Goal: Task Accomplishment & Management: Use online tool/utility

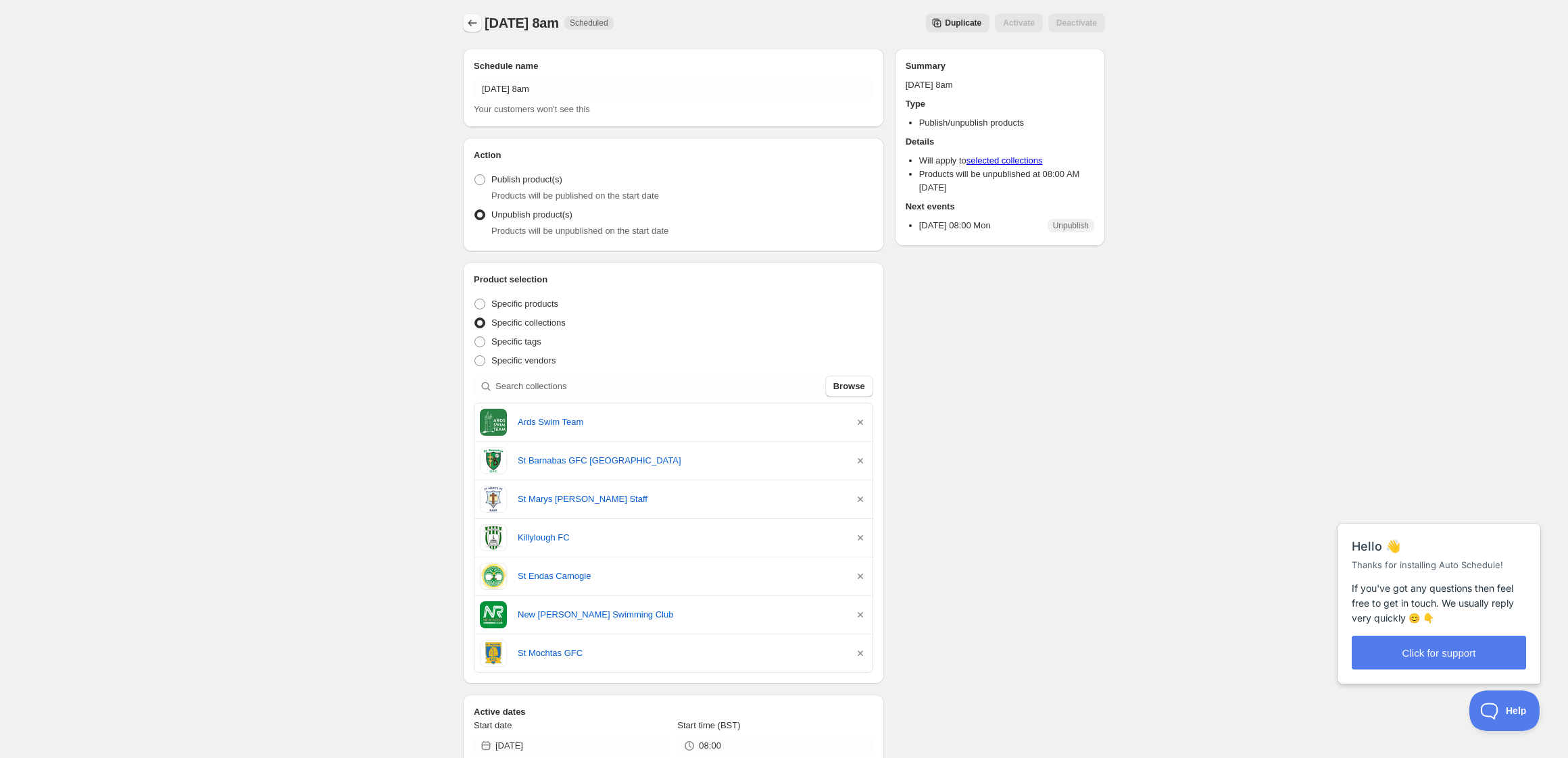
click at [468, 21] on icon "Schedules" at bounding box center [472, 23] width 14 height 14
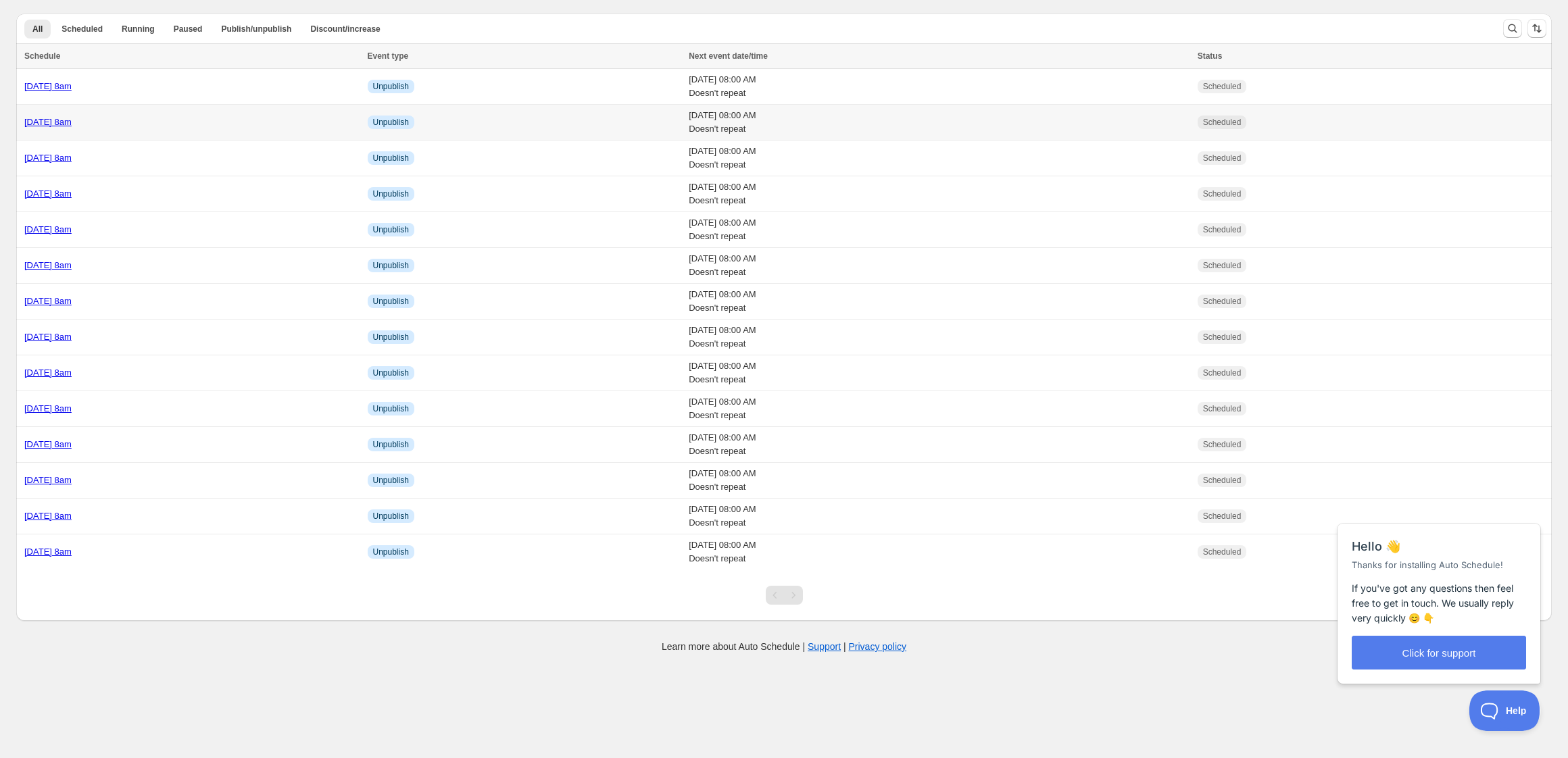
click at [182, 123] on div "Monday 13th October @ 8am" at bounding box center [192, 122] width 335 height 14
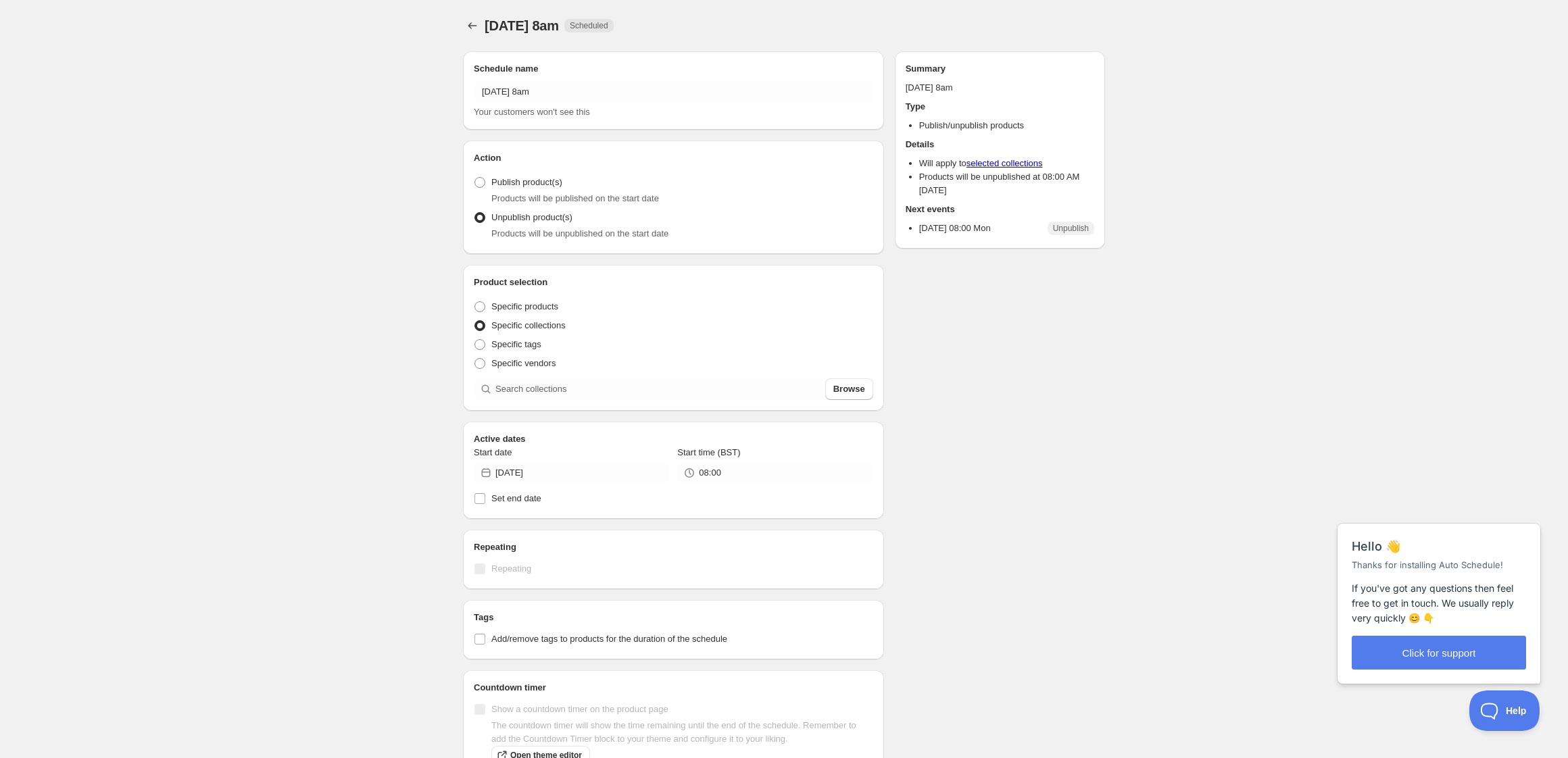
radio input "true"
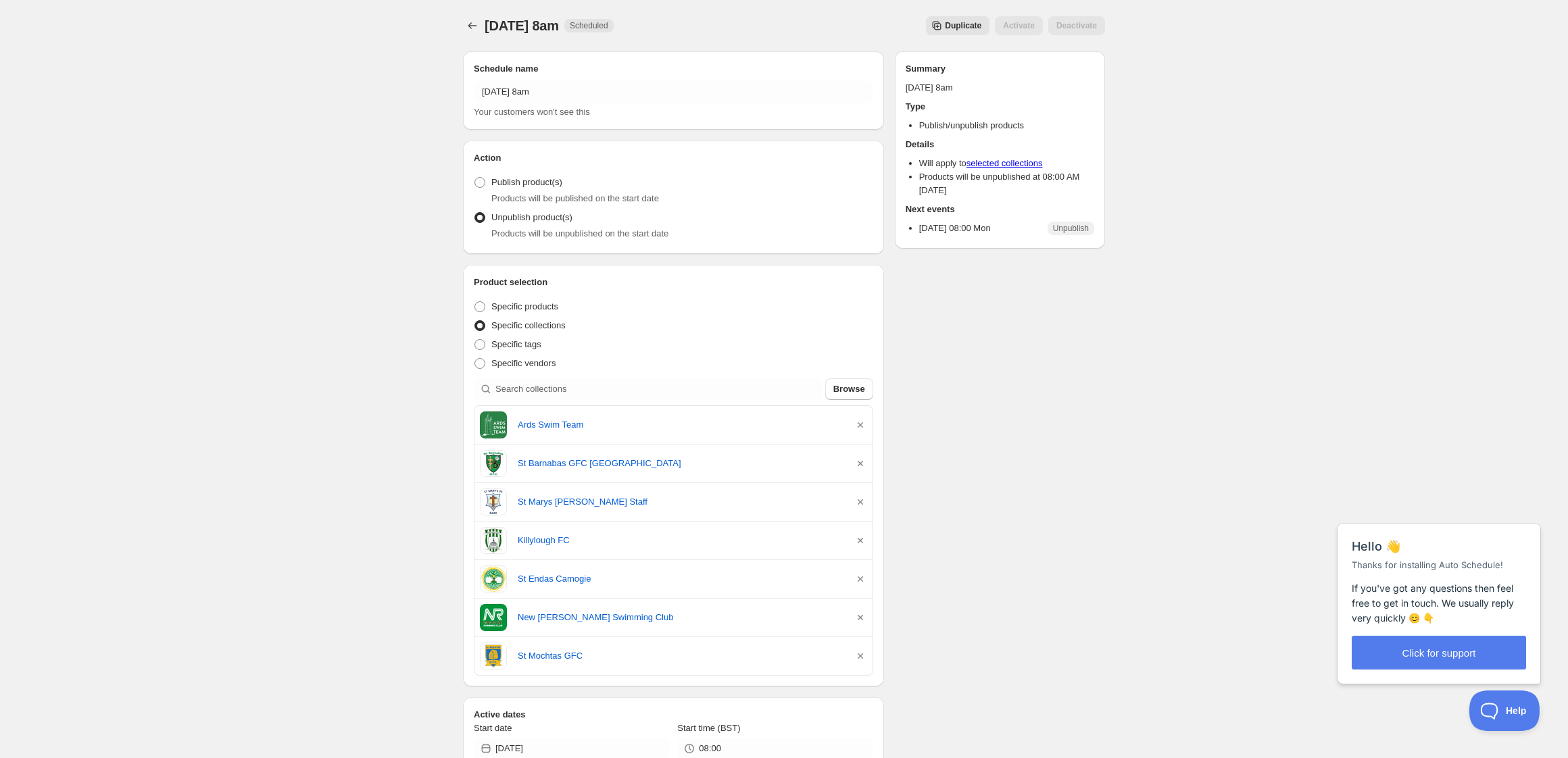
click at [951, 31] on button "Duplicate" at bounding box center [957, 26] width 63 height 19
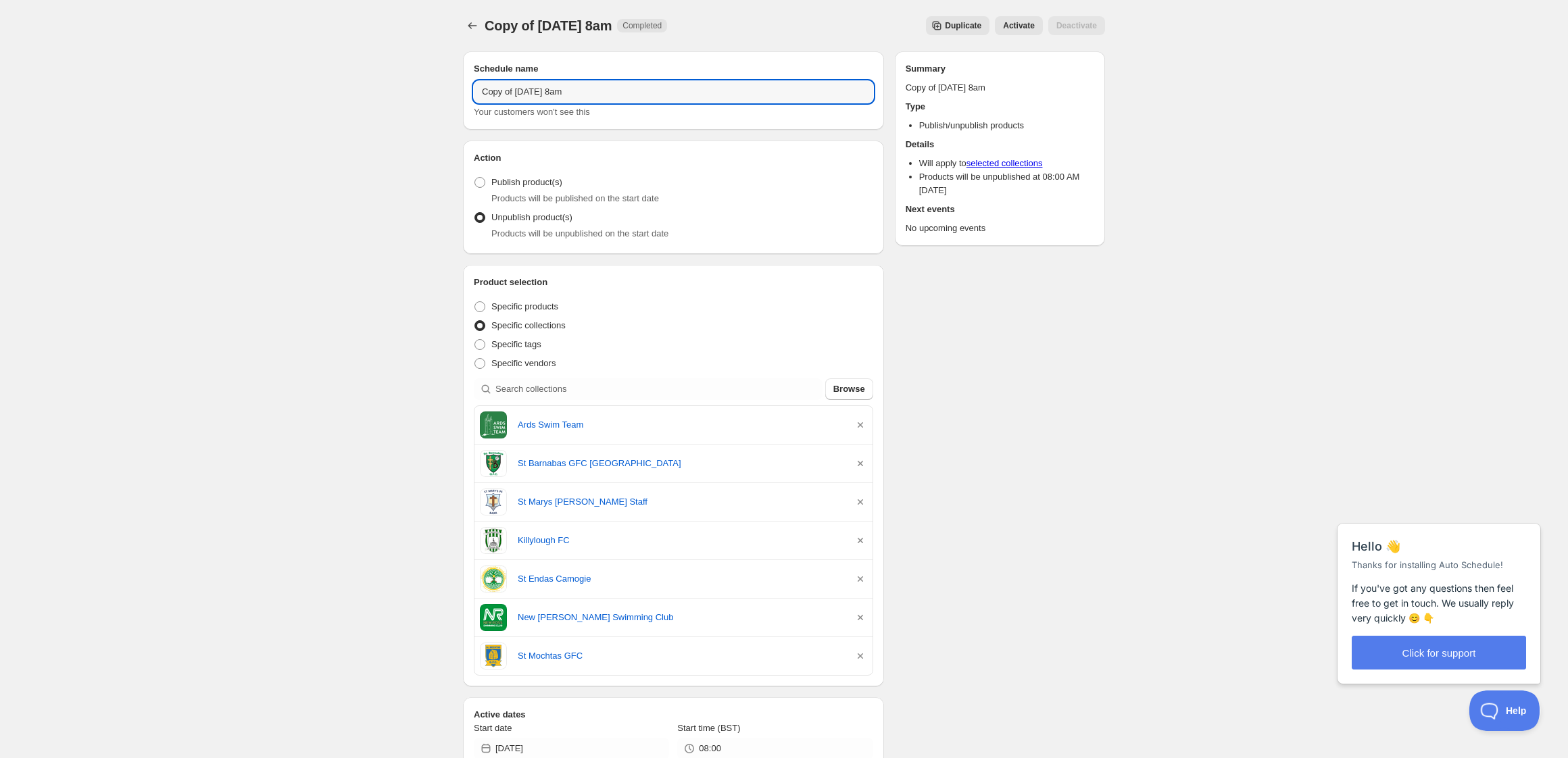
drag, startPoint x: 507, startPoint y: 87, endPoint x: 386, endPoint y: 63, distance: 123.4
click at [386, 63] on div "Copy of [DATE] 8am. This page is ready Copy of [DATE] 8am Completed Duplicate A…" at bounding box center [784, 634] width 1568 height 1268
type input "[DATE] 8am"
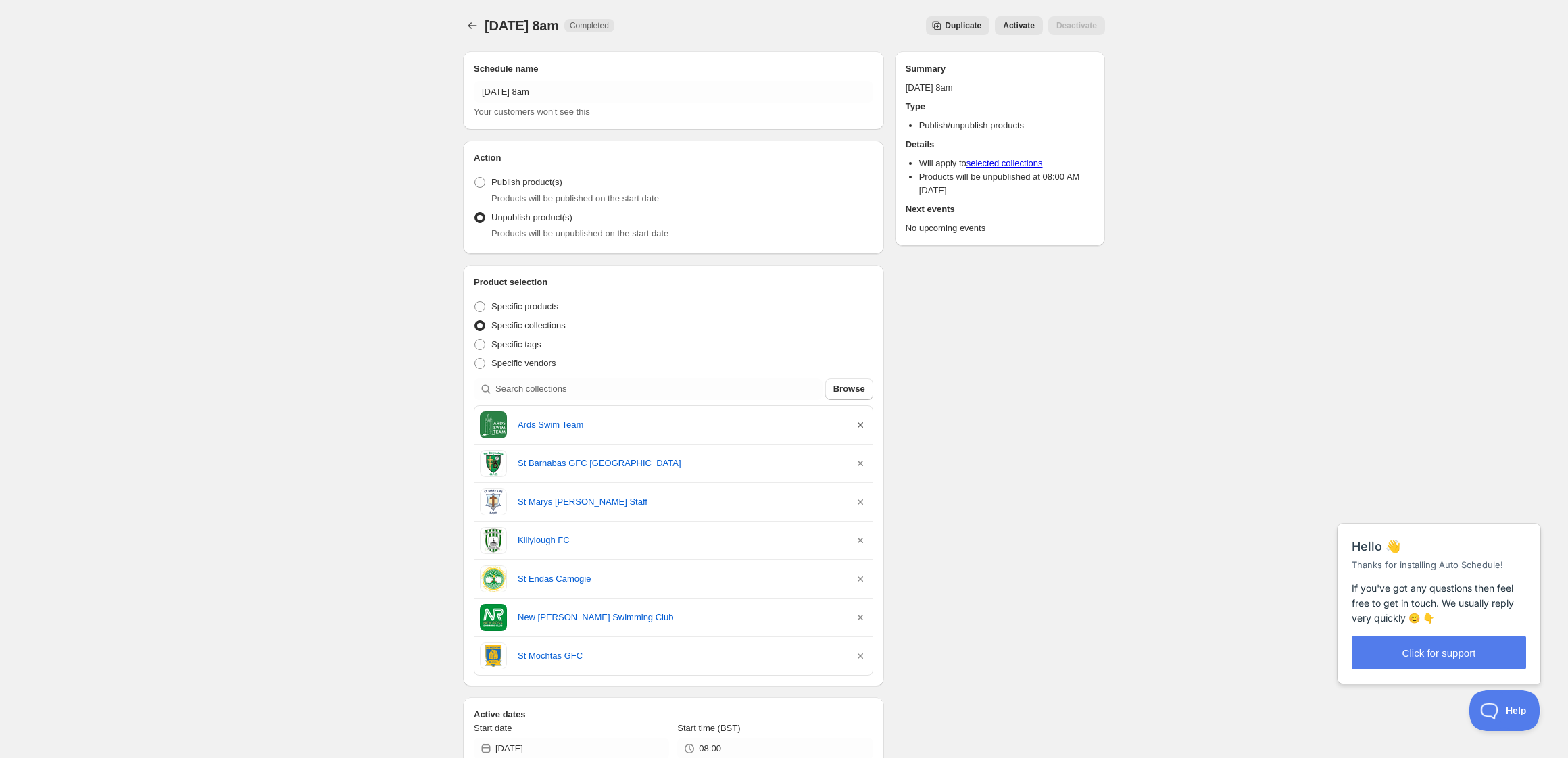
click at [862, 424] on icon "button" at bounding box center [860, 425] width 14 height 14
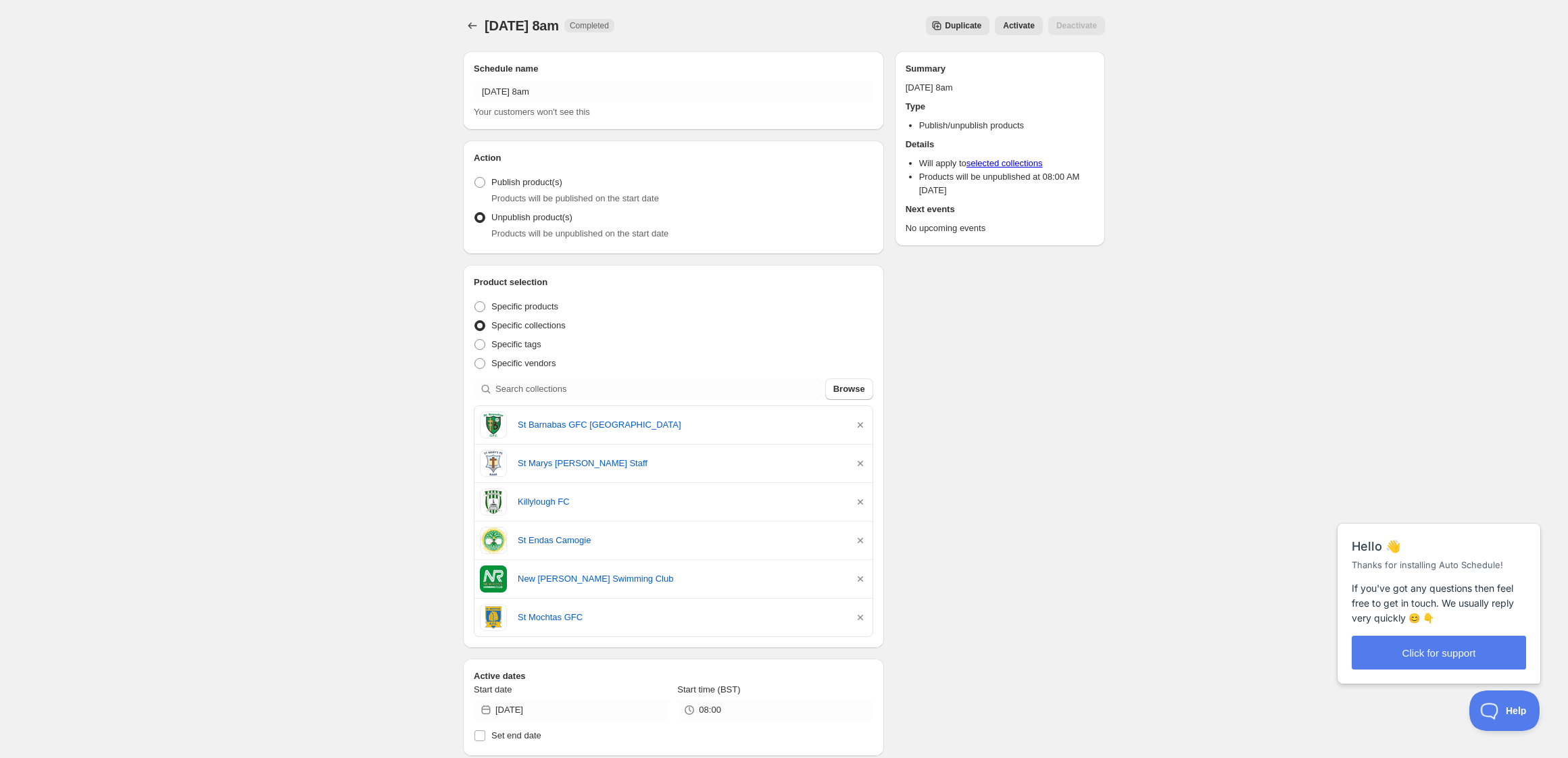
click at [861, 424] on icon "button" at bounding box center [860, 425] width 14 height 14
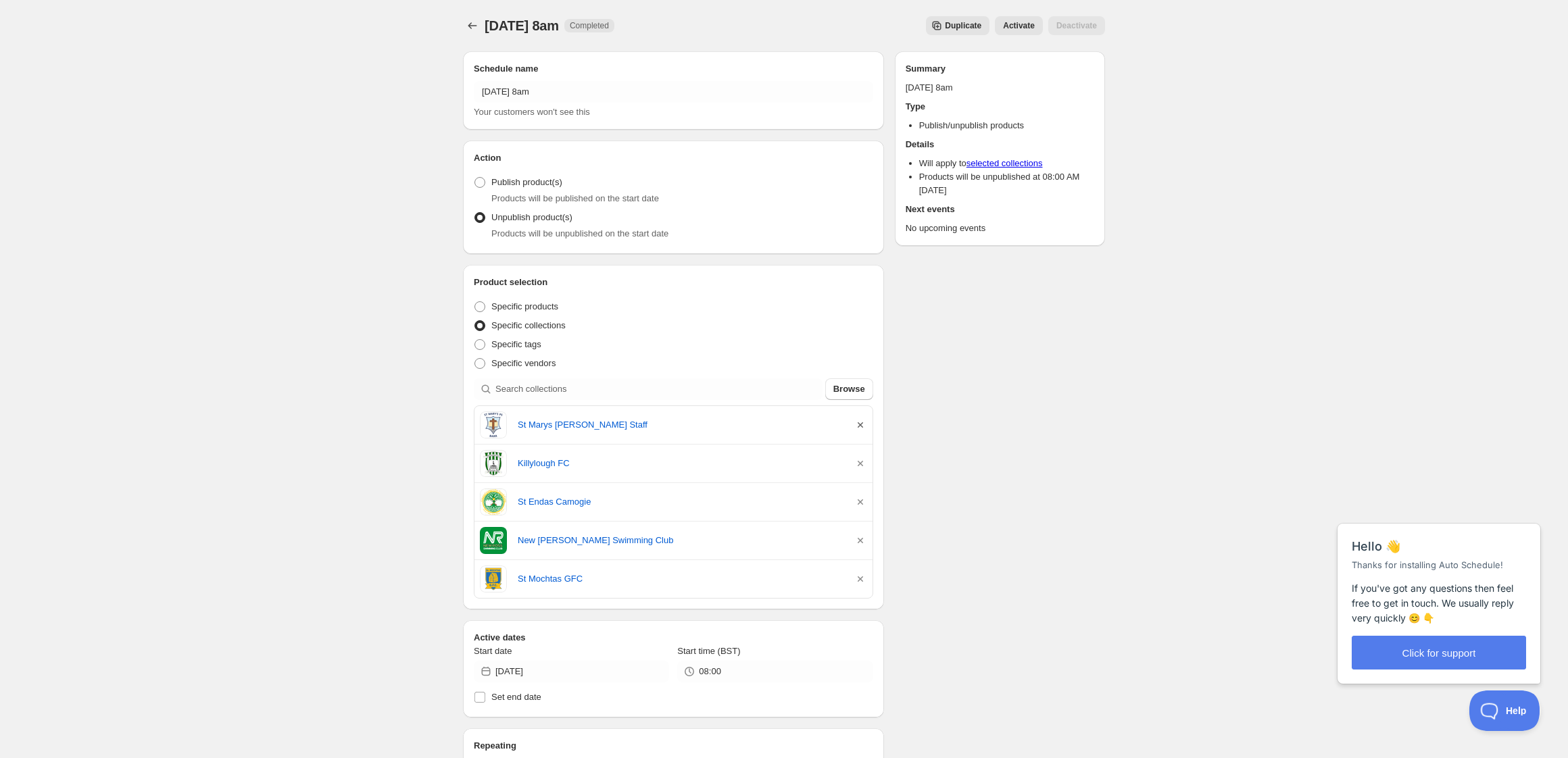
click at [861, 424] on icon "button" at bounding box center [860, 425] width 14 height 14
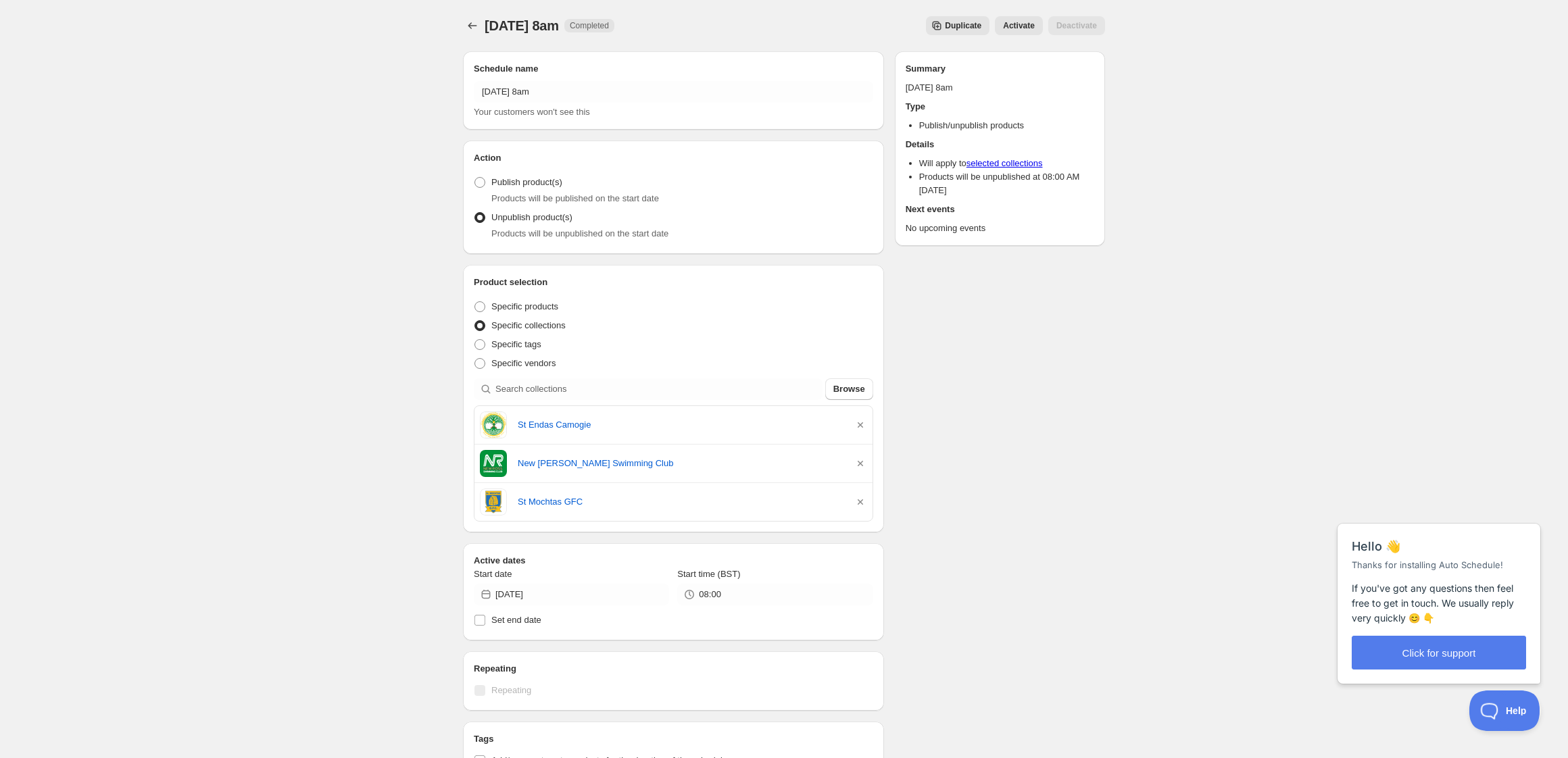
click at [861, 424] on icon "button" at bounding box center [860, 425] width 14 height 14
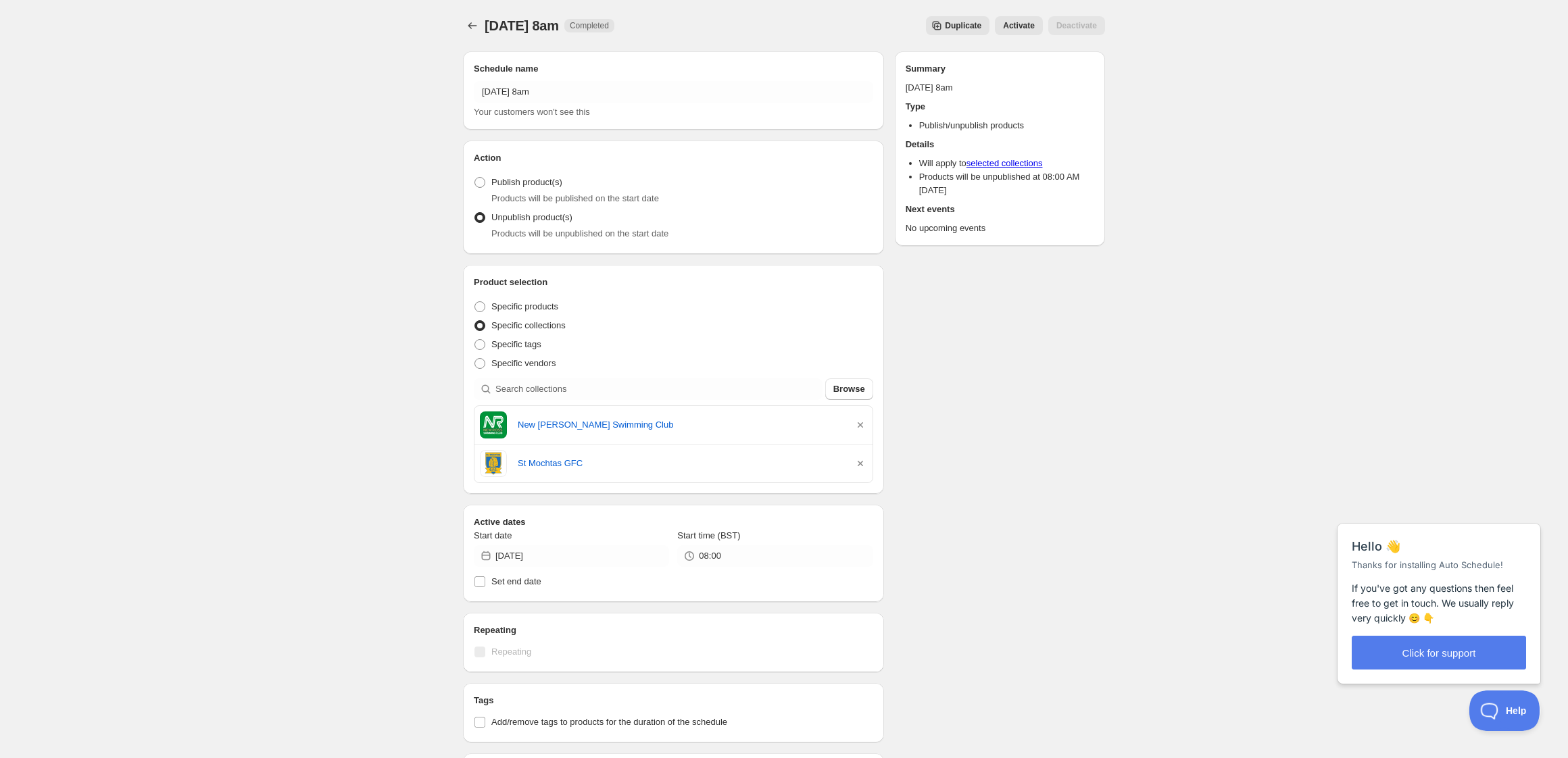
click at [861, 424] on icon "button" at bounding box center [860, 425] width 14 height 14
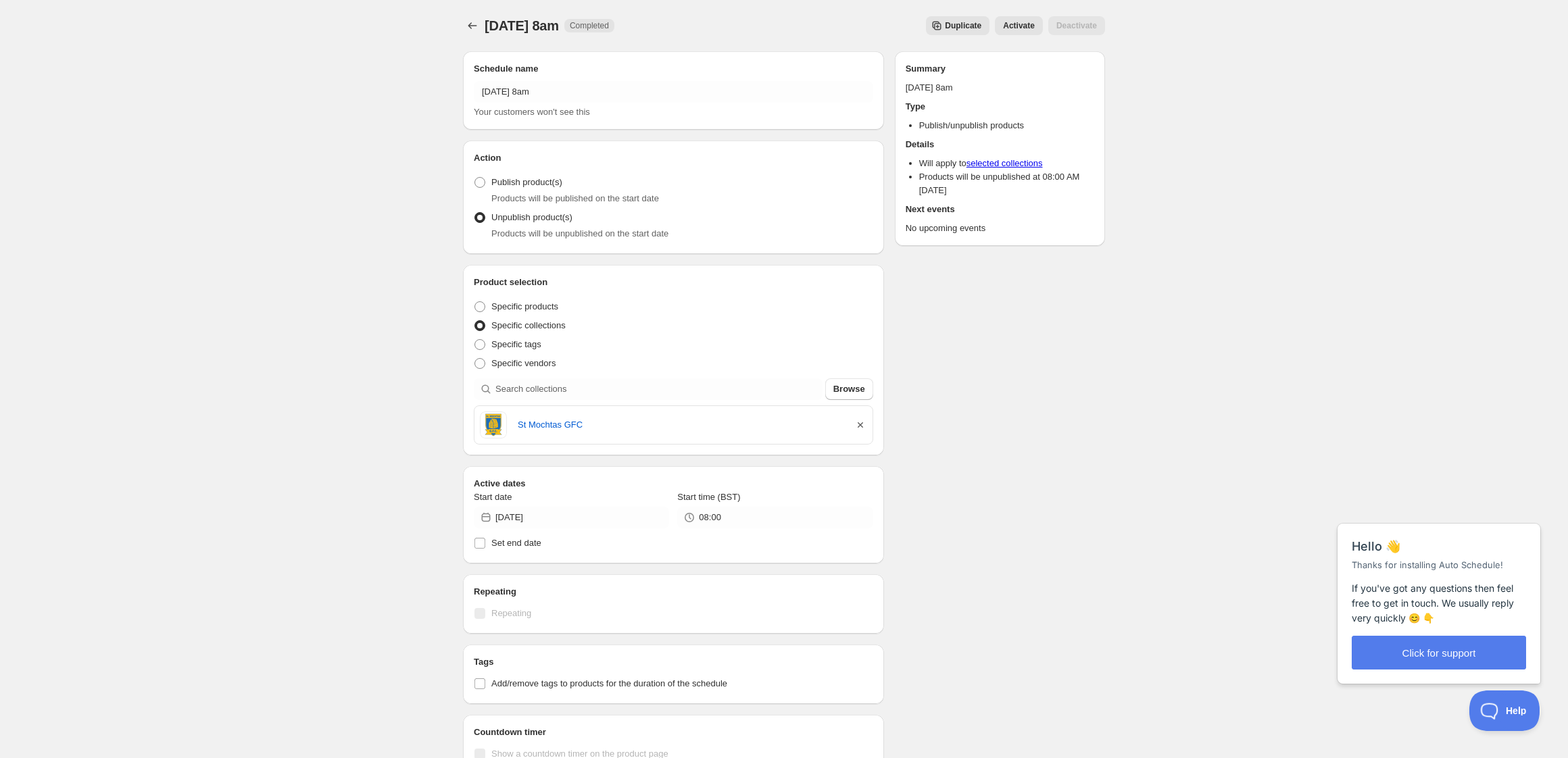
click at [861, 424] on icon "button" at bounding box center [860, 425] width 14 height 14
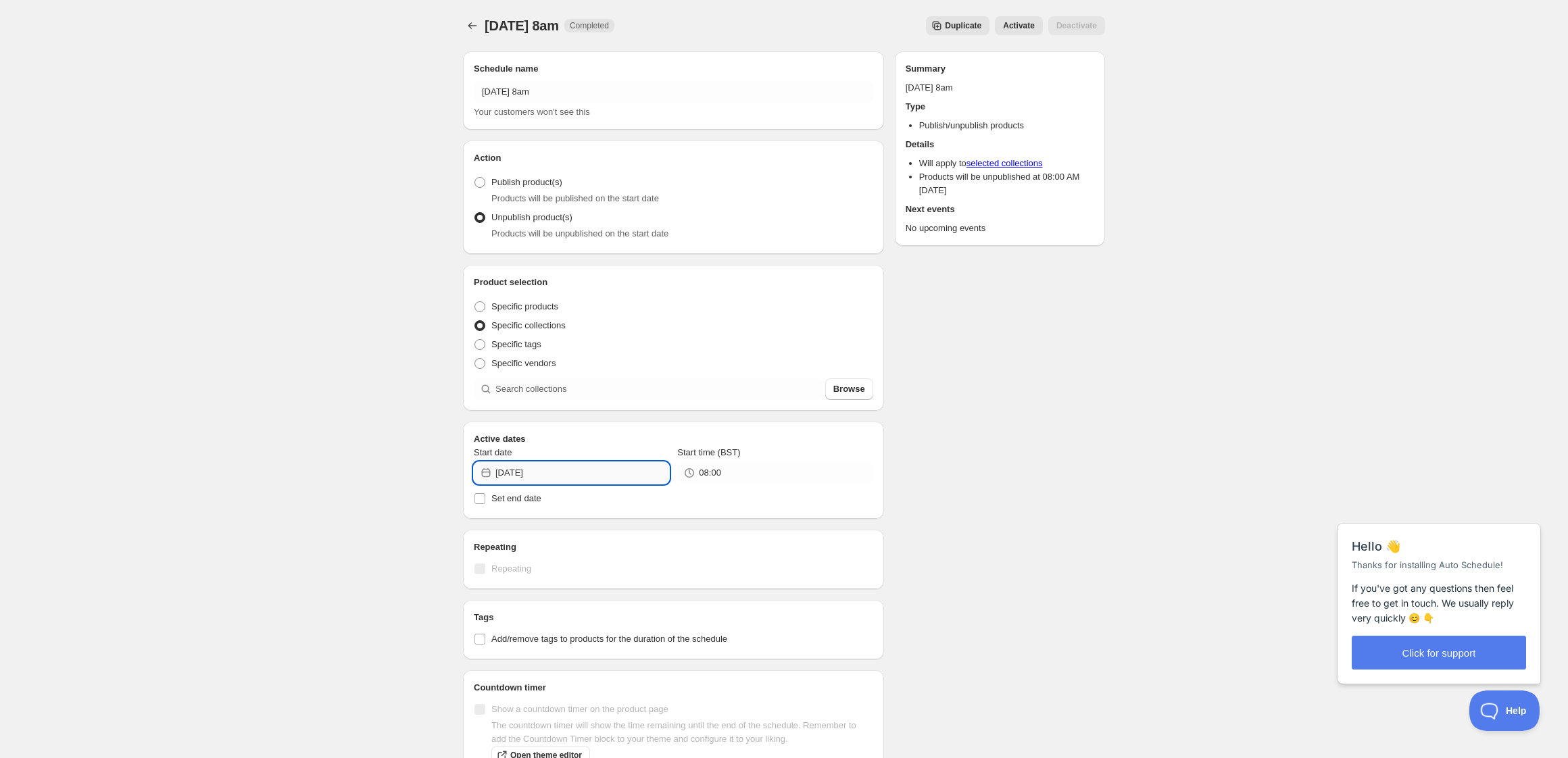
click at [561, 471] on input "[DATE]" at bounding box center [582, 473] width 174 height 22
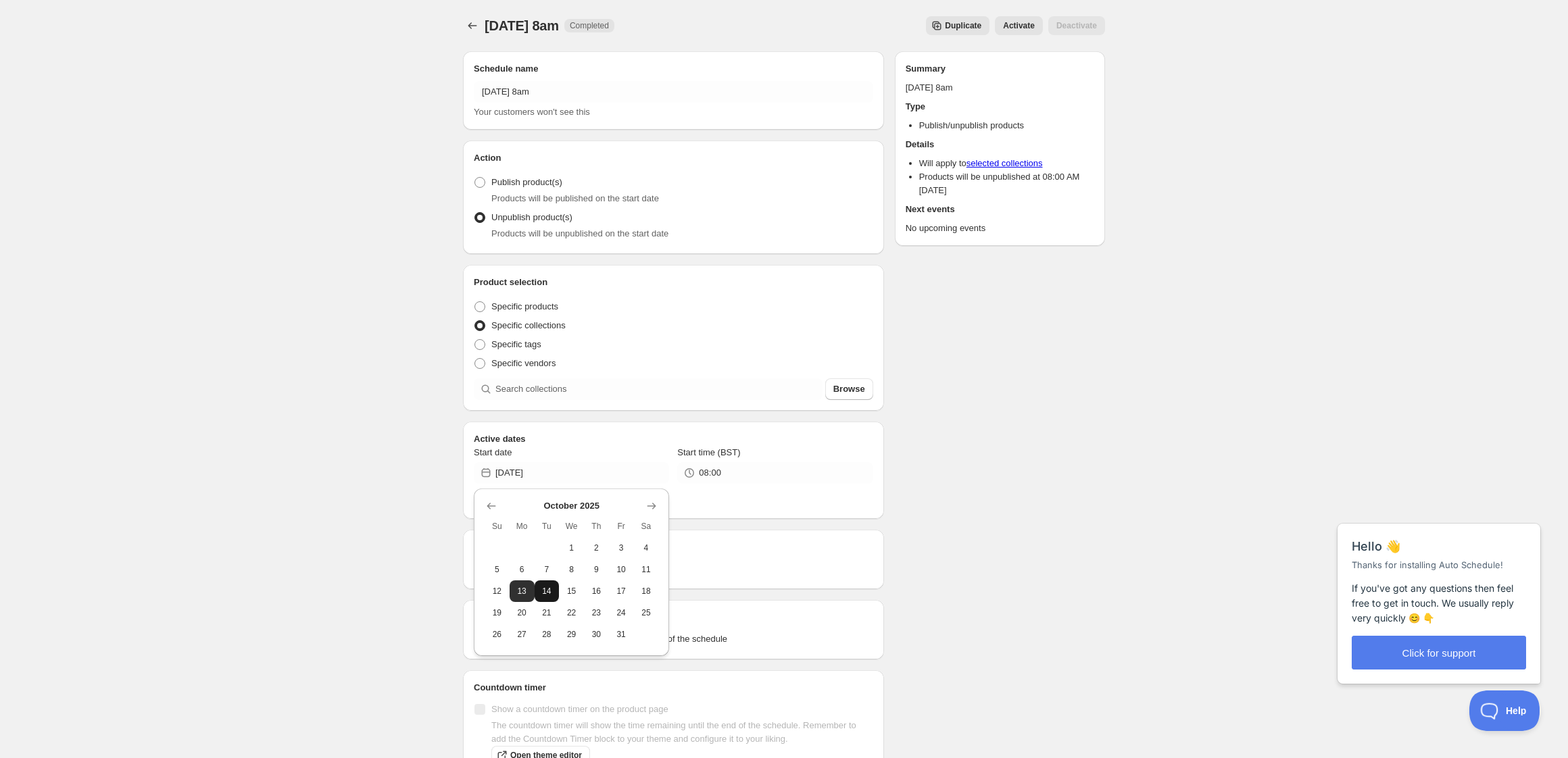
click at [546, 592] on span "14" at bounding box center [547, 592] width 14 height 11
type input "[DATE]"
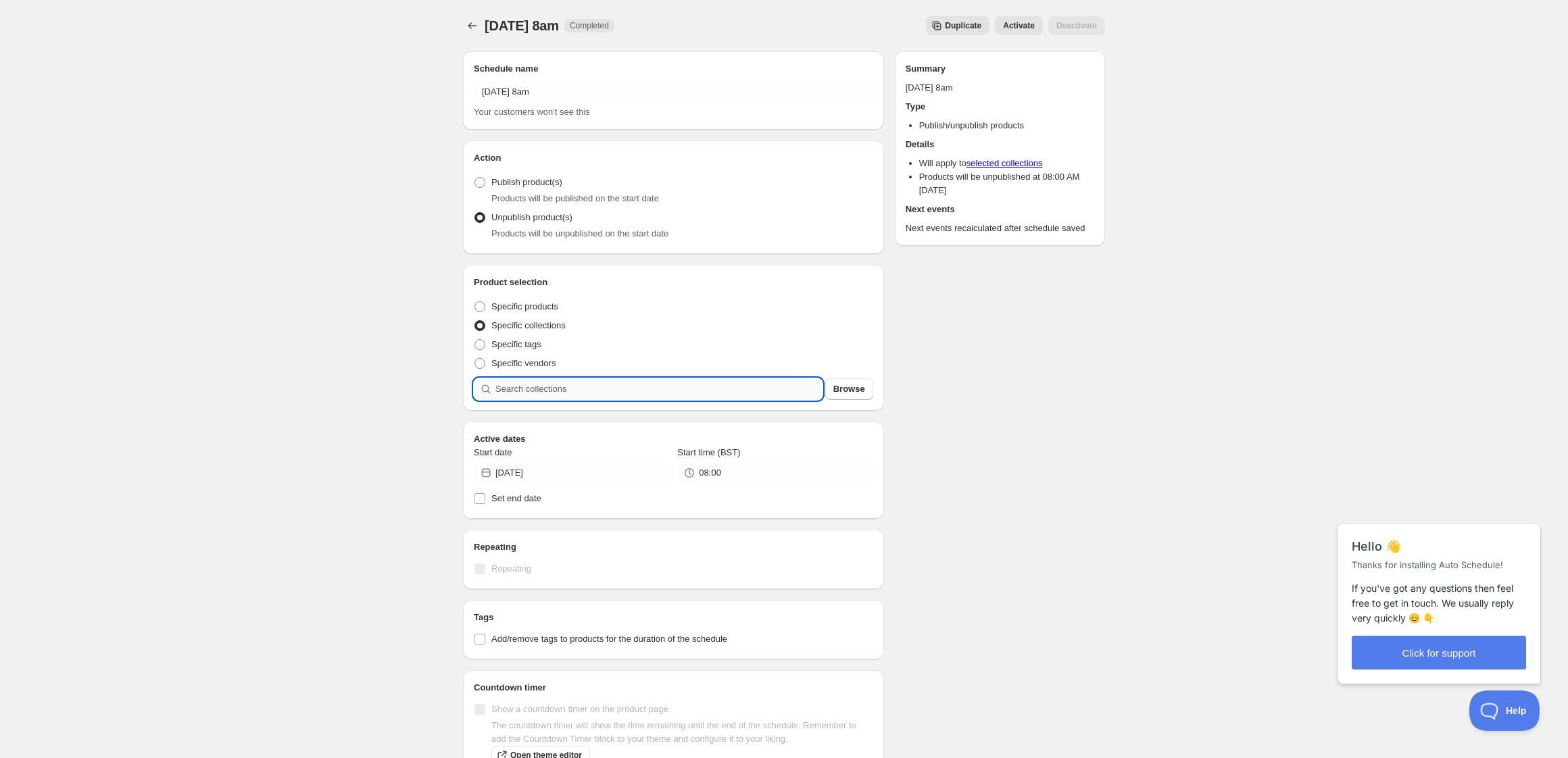
click at [566, 389] on input "search" at bounding box center [658, 390] width 327 height 22
type input "m"
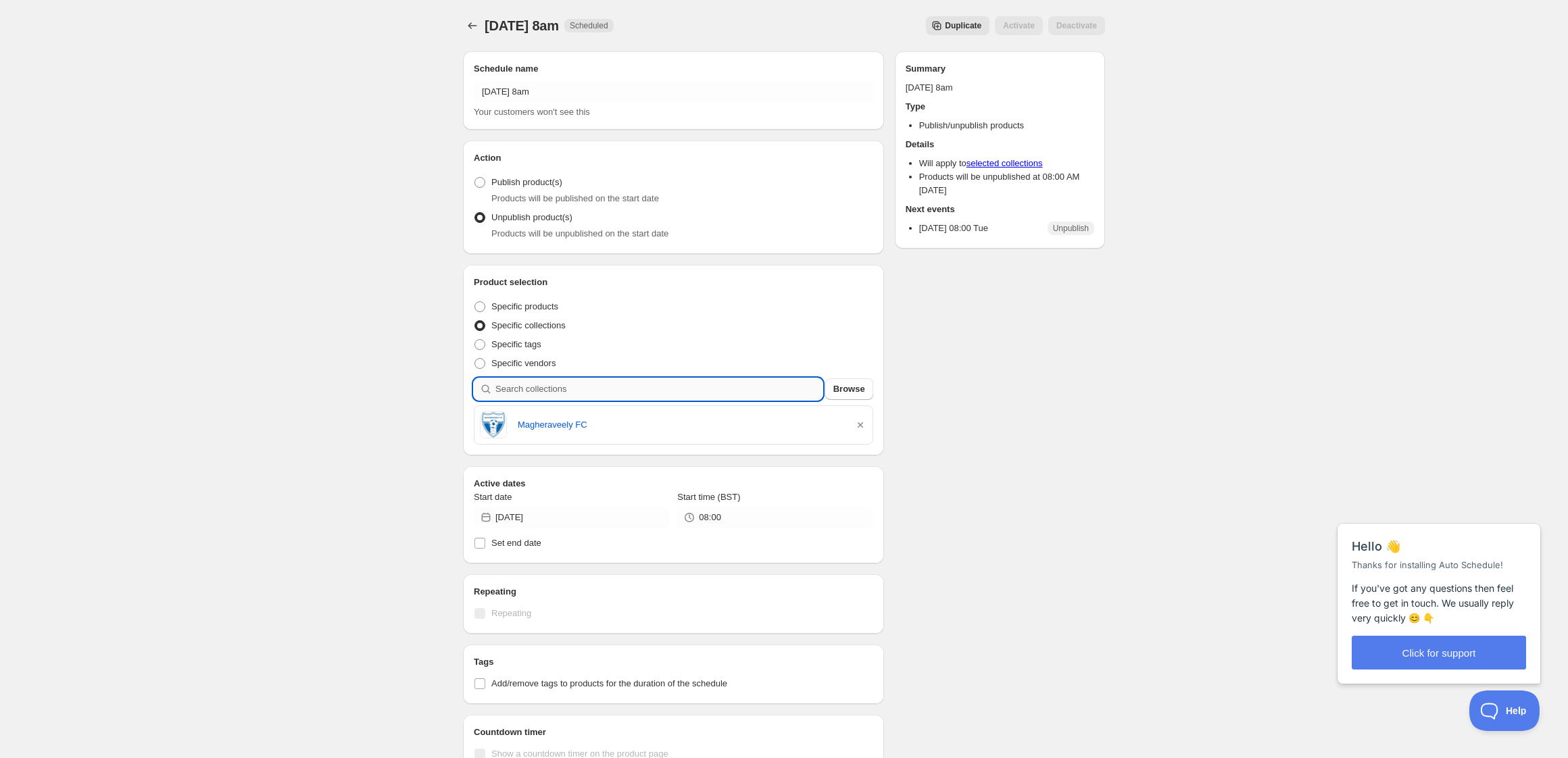
click at [606, 390] on input "search" at bounding box center [658, 390] width 327 height 22
type input "g"
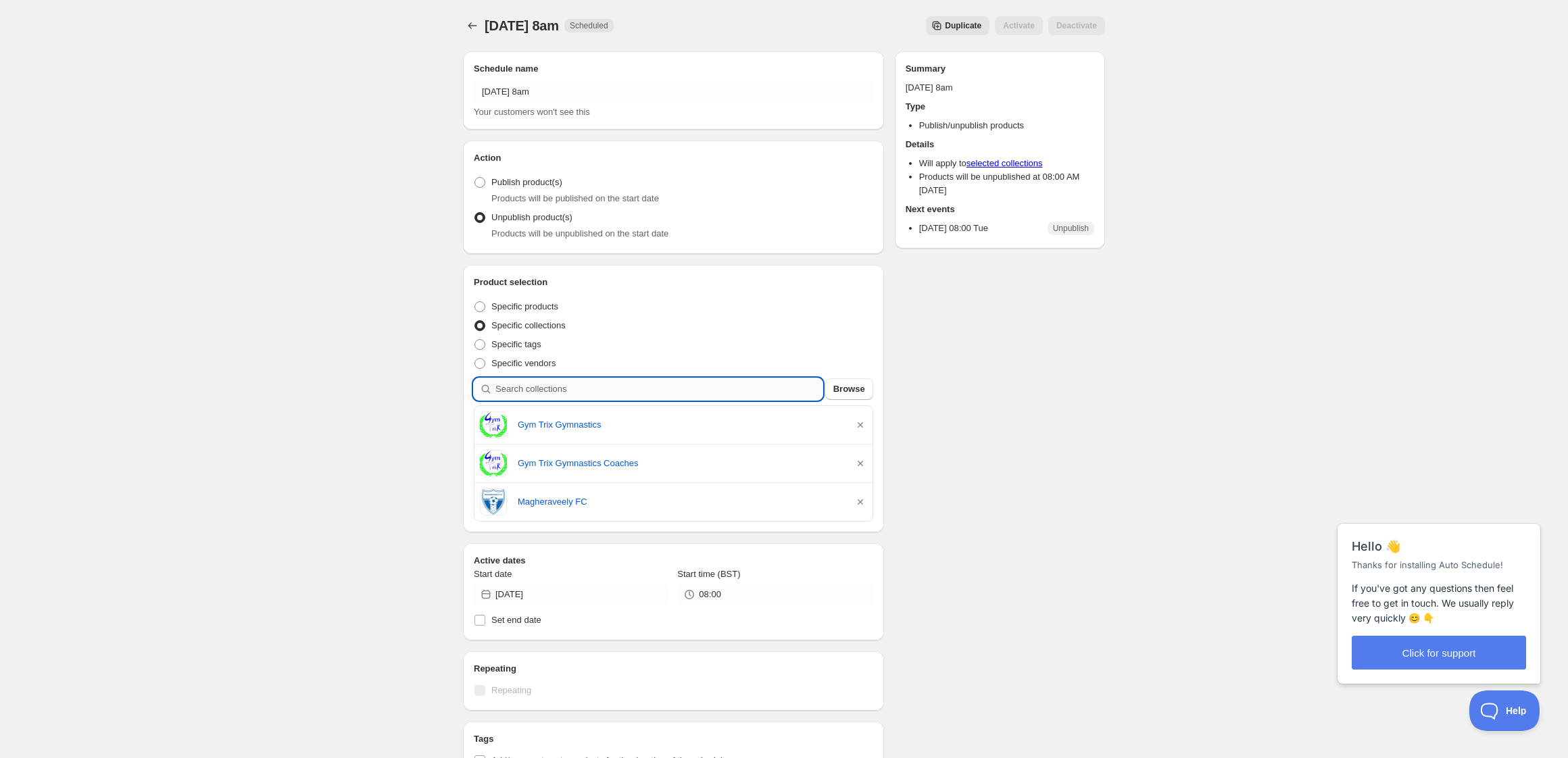
click at [628, 383] on input "search" at bounding box center [658, 390] width 327 height 22
type input "b"
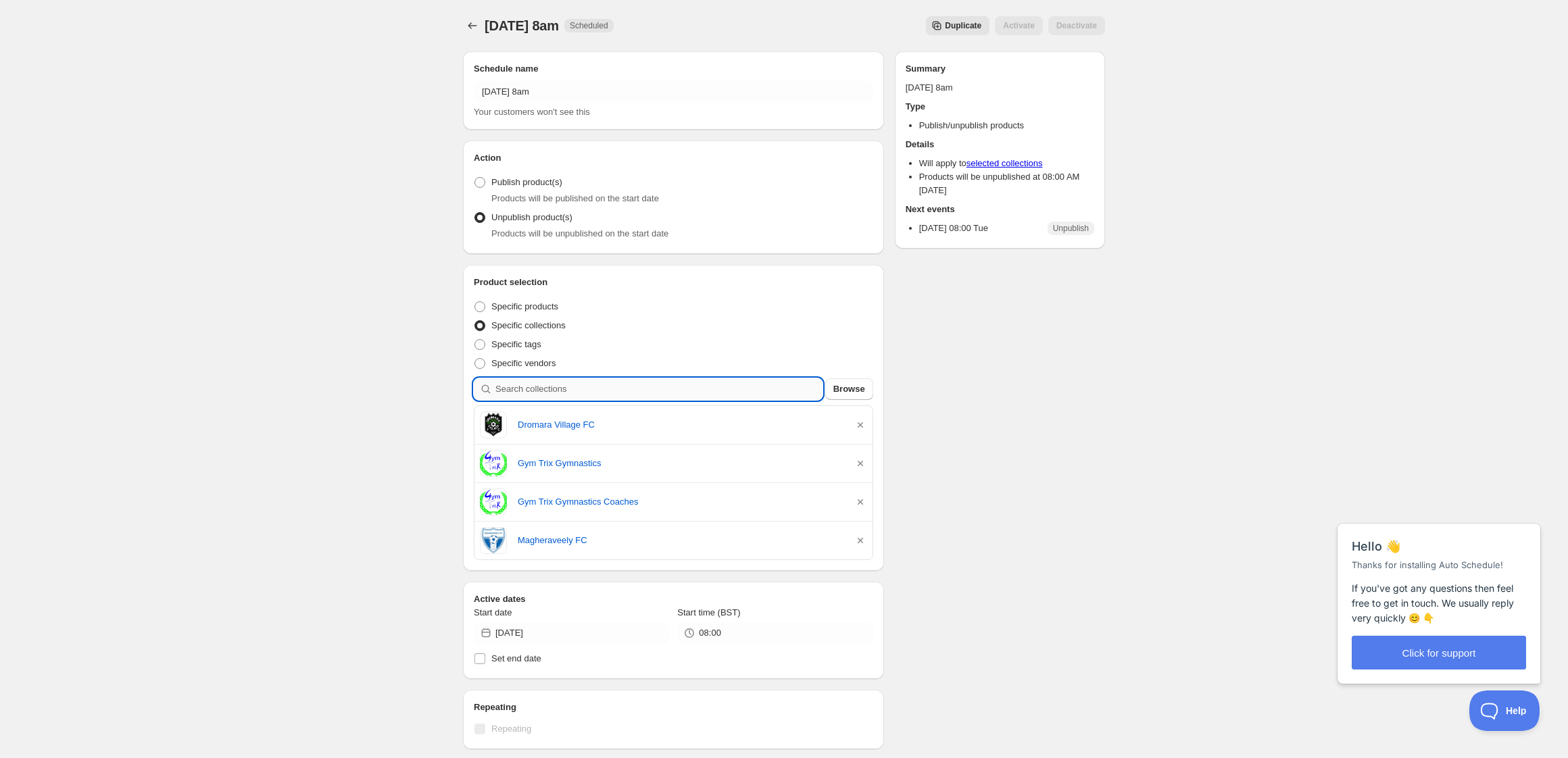
click at [566, 388] on input "search" at bounding box center [658, 390] width 327 height 22
type input "t"
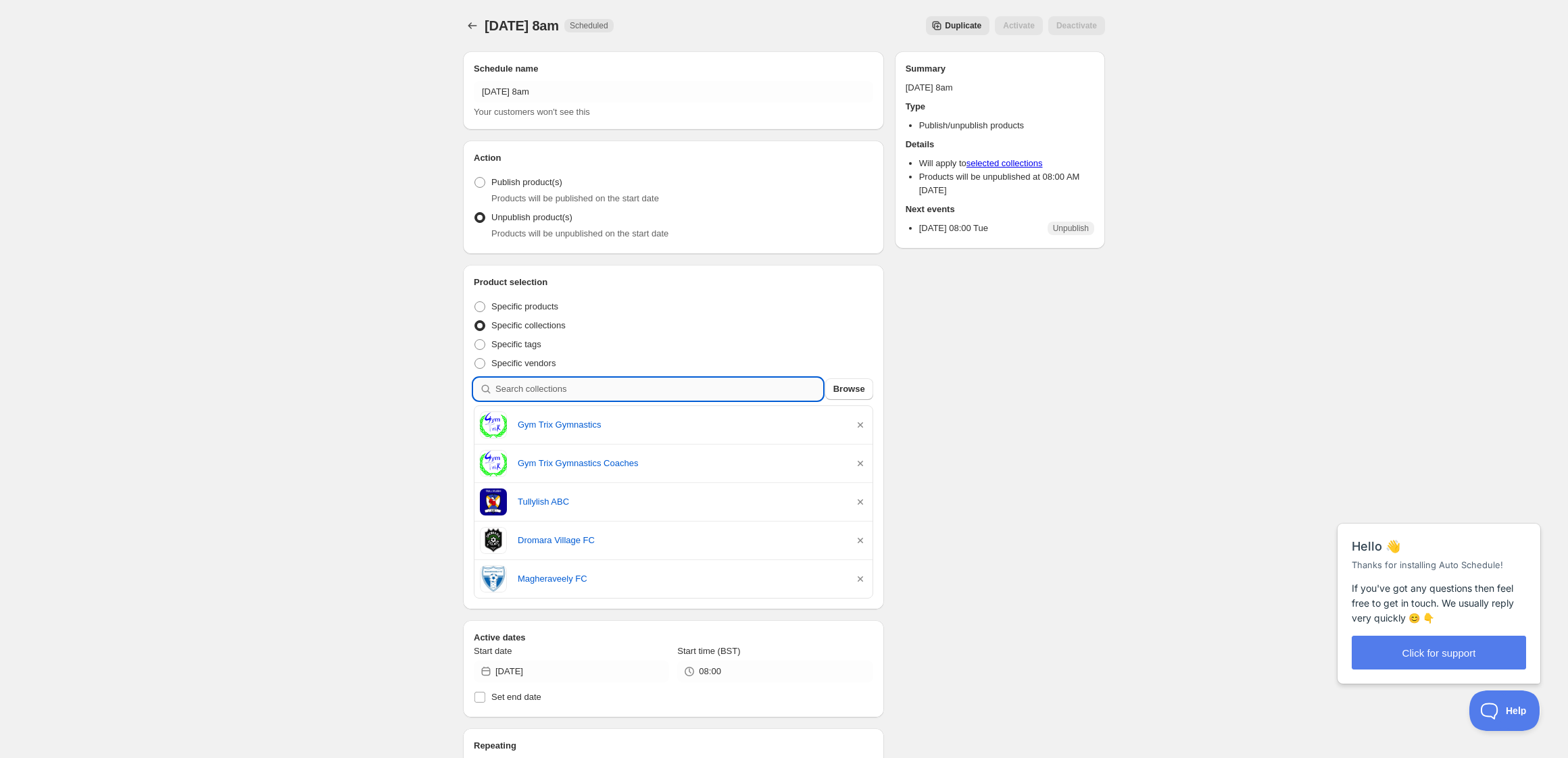
click at [641, 390] on input "search" at bounding box center [658, 390] width 327 height 22
type input "m"
